Goal: Use online tool/utility: Use online tool/utility

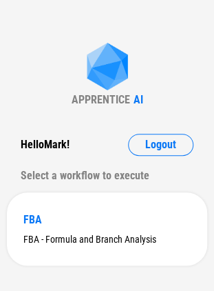
scroll to position [18, 0]
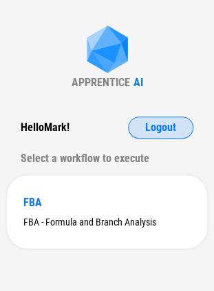
click at [159, 131] on span "Logout" at bounding box center [161, 127] width 31 height 11
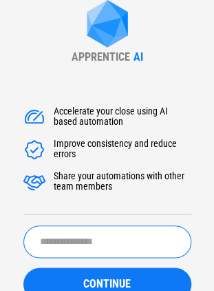
click at [139, 232] on input "text" at bounding box center [107, 242] width 168 height 32
type input "*****"
click at [23, 268] on button "CONTINUE" at bounding box center [107, 284] width 168 height 33
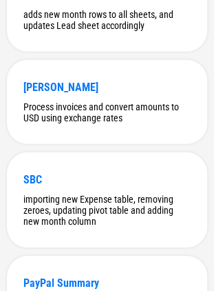
scroll to position [419, 0]
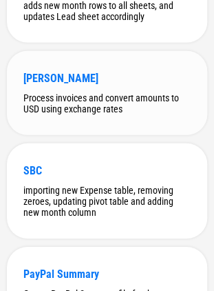
click at [90, 70] on div "[PERSON_NAME] Process invoices and convert amounts to USD using exchange rates" at bounding box center [107, 93] width 201 height 84
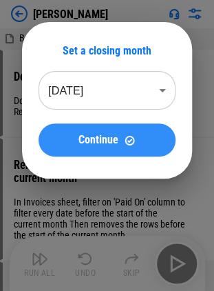
click at [89, 144] on span "Continue" at bounding box center [99, 139] width 40 height 11
